Goal: Find specific page/section

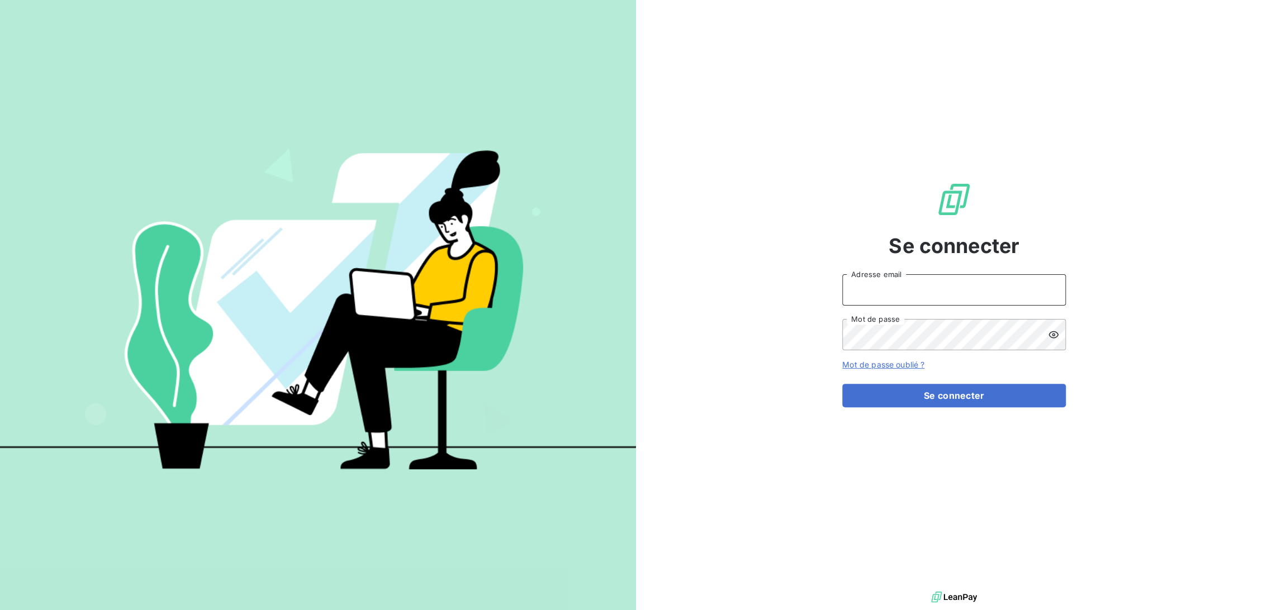
click at [882, 297] on input "Adresse email" at bounding box center [954, 289] width 224 height 31
type input "[EMAIL_ADDRESS][DOMAIN_NAME]"
click at [842, 384] on button "Se connecter" at bounding box center [954, 395] width 224 height 23
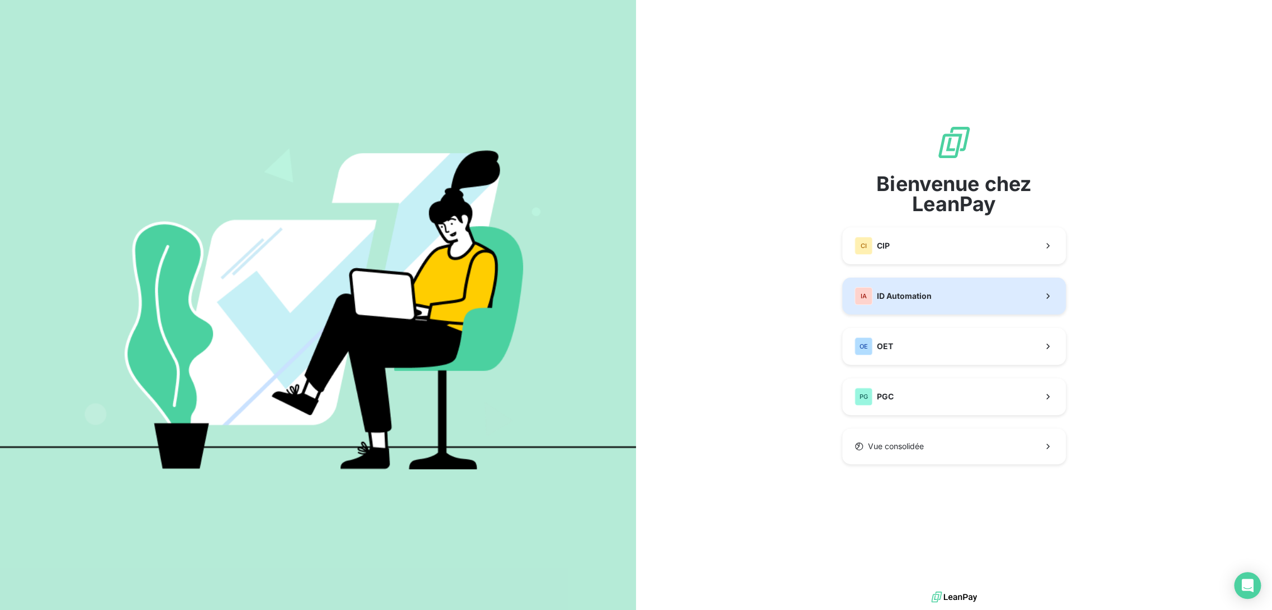
click at [909, 301] on span "ID Automation" at bounding box center [904, 296] width 55 height 11
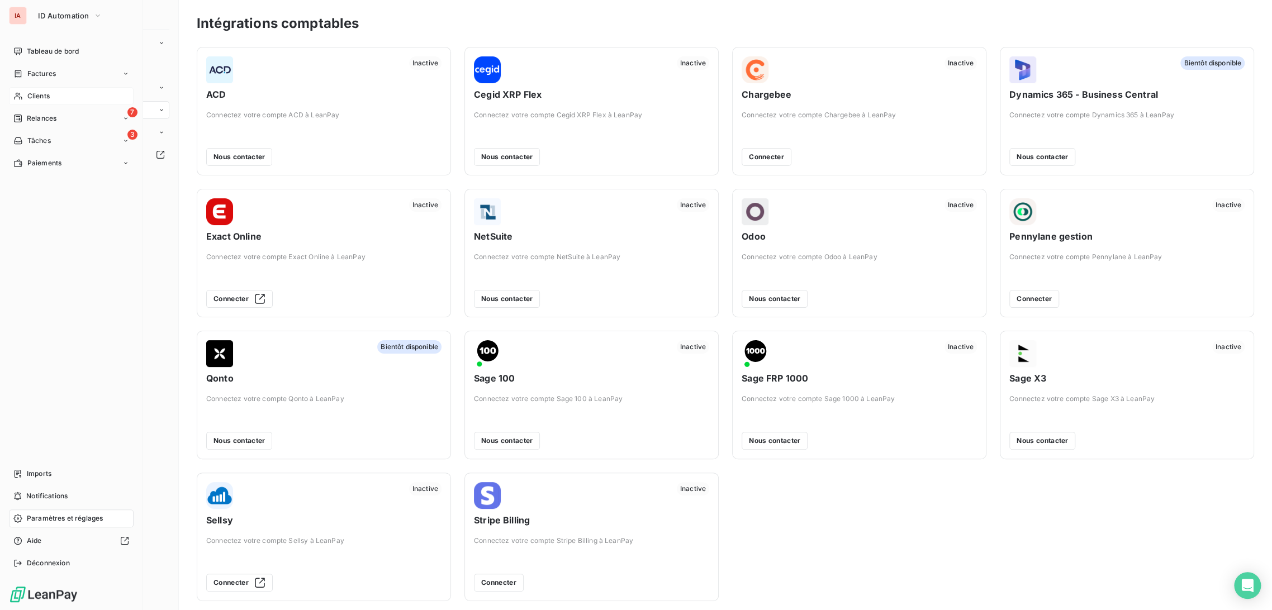
click at [40, 96] on span "Clients" at bounding box center [38, 96] width 22 height 10
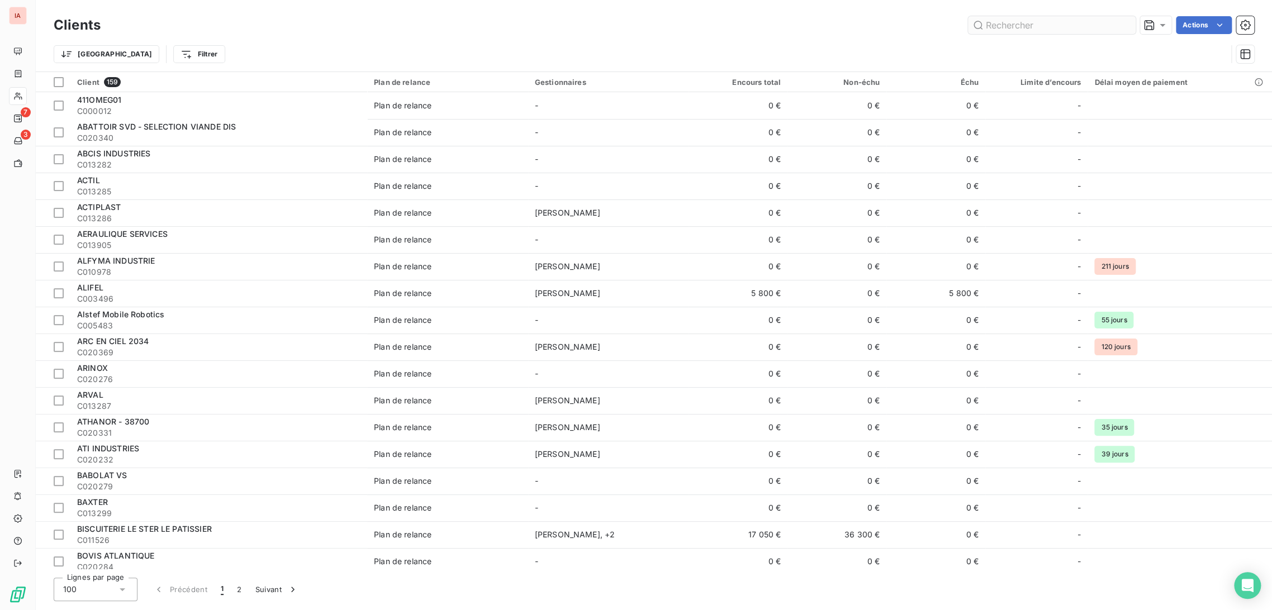
click at [1017, 22] on input "text" at bounding box center [1052, 25] width 168 height 18
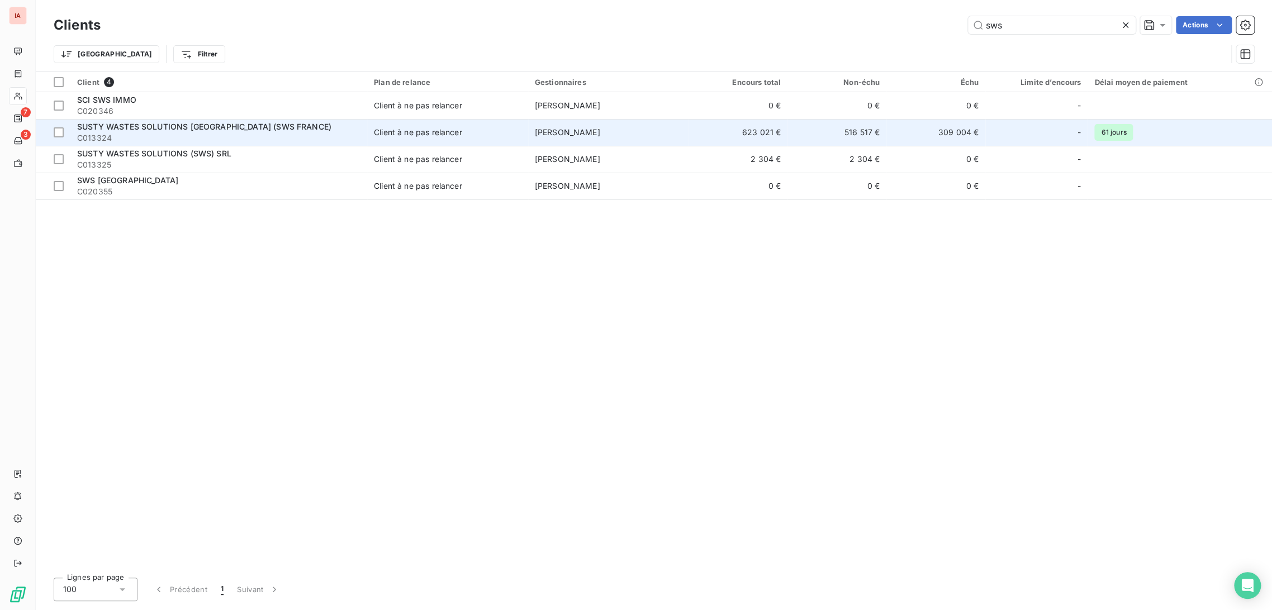
type input "sws"
click at [215, 129] on span "SUSTY WASTES SOLUTIONS [GEOGRAPHIC_DATA] (SWS FRANCE)" at bounding box center [204, 127] width 254 height 10
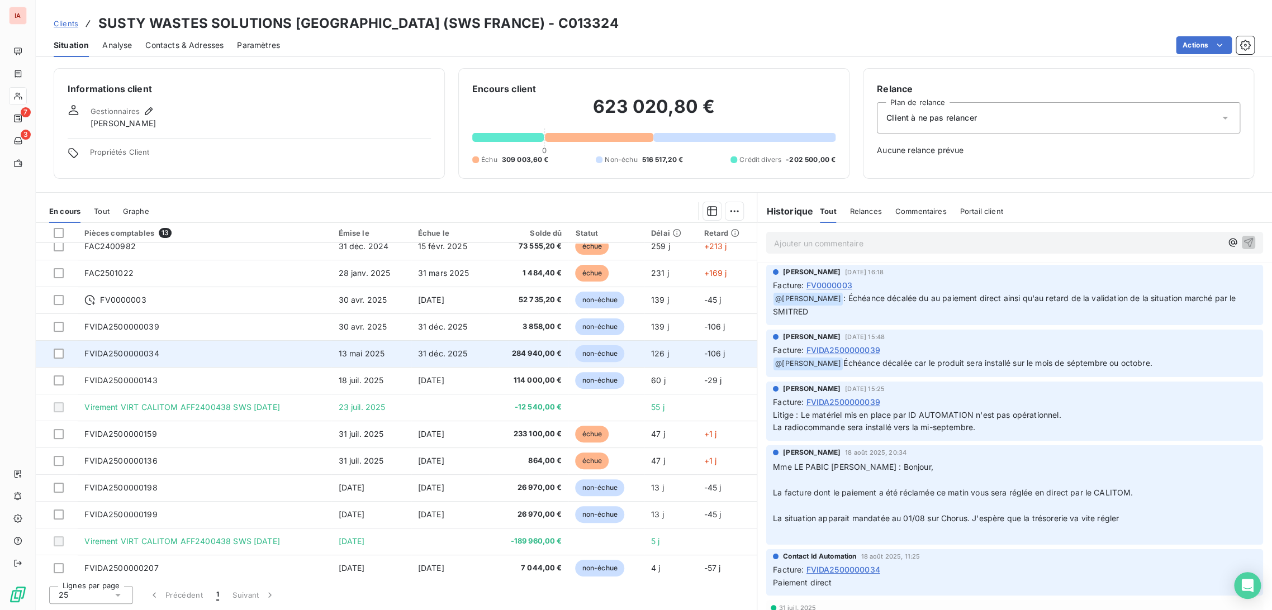
scroll to position [15, 0]
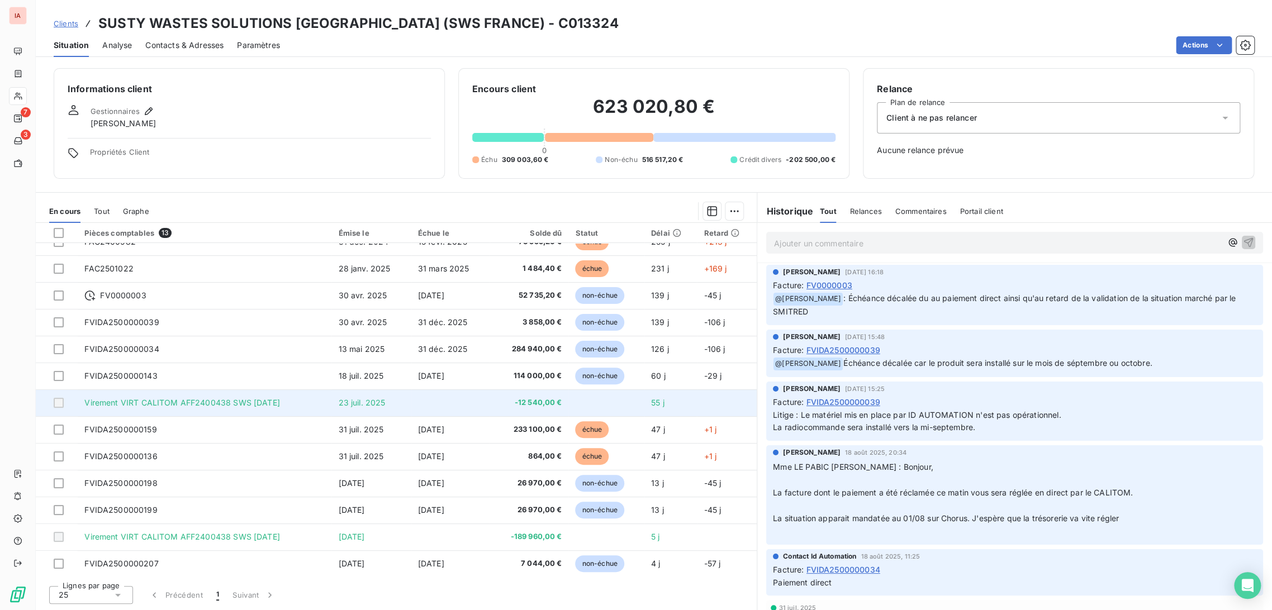
click at [257, 398] on span "Virement VIRT CALITOM AFF2400438 SWS [DATE]" at bounding box center [181, 403] width 195 height 10
click at [272, 405] on span "Virement VIRT CALITOM AFF2400438 SWS [DATE]" at bounding box center [181, 403] width 195 height 10
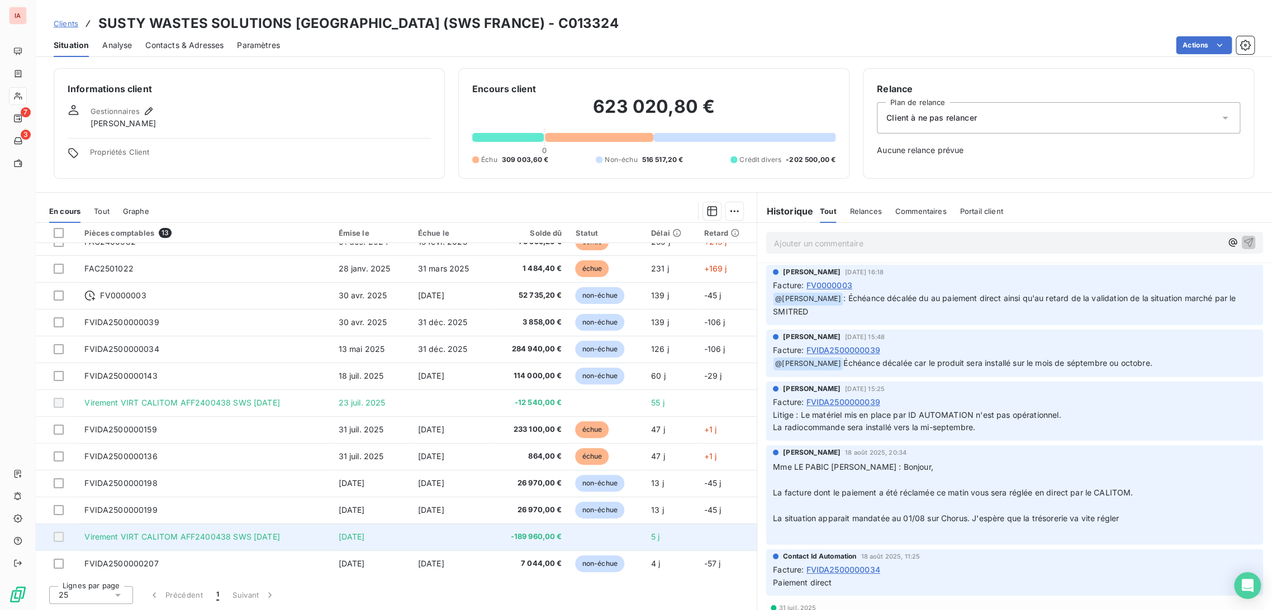
click at [253, 533] on span "Virement VIRT CALITOM AFF2400438 SWS [DATE]" at bounding box center [181, 537] width 195 height 10
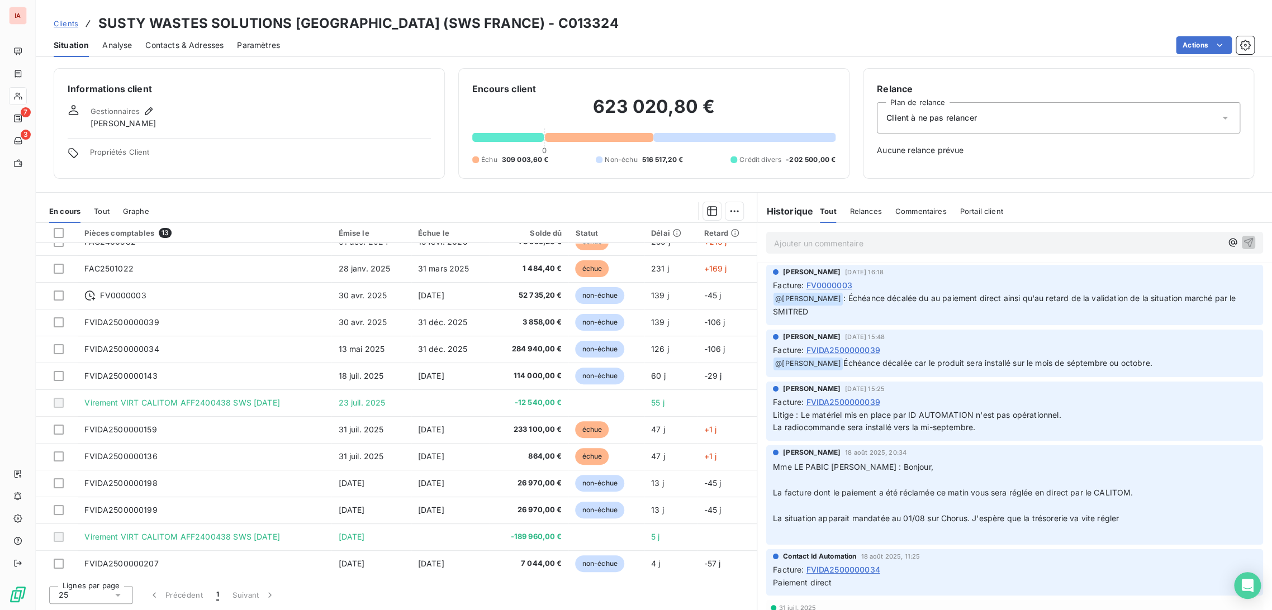
click at [841, 284] on span "FV0000003" at bounding box center [830, 285] width 46 height 12
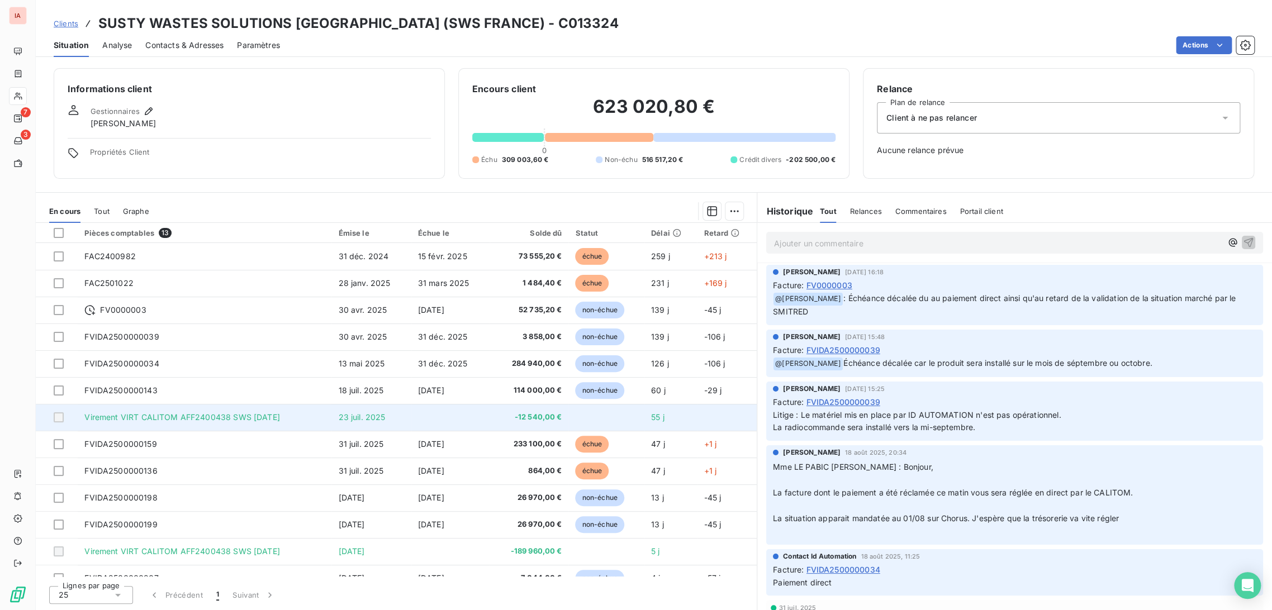
scroll to position [15, 0]
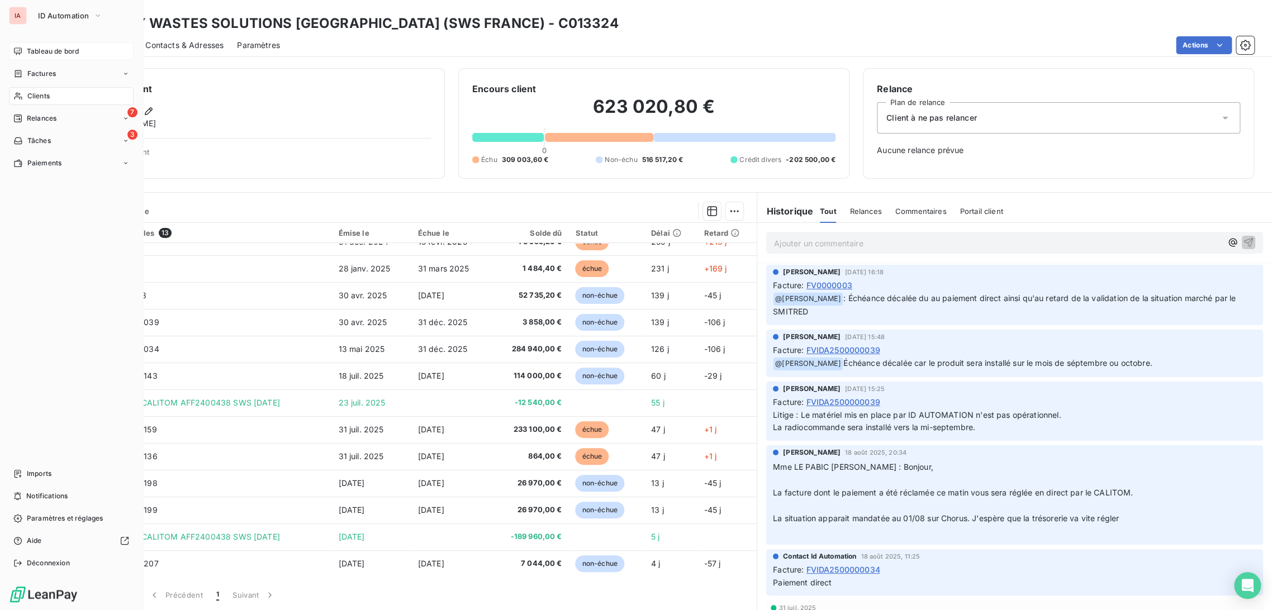
click at [68, 53] on span "Tableau de bord" at bounding box center [53, 51] width 52 height 10
